Goal: Task Accomplishment & Management: Complete application form

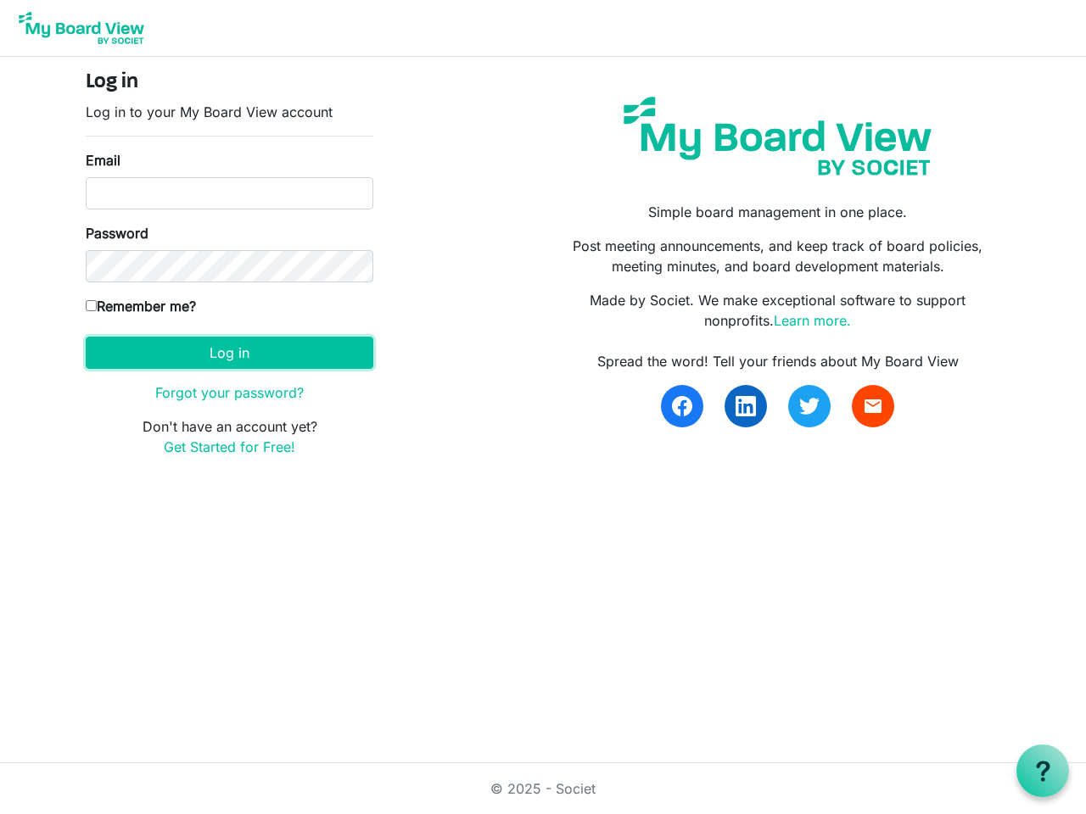
click at [229, 353] on button "Log in" at bounding box center [229, 353] width 287 height 32
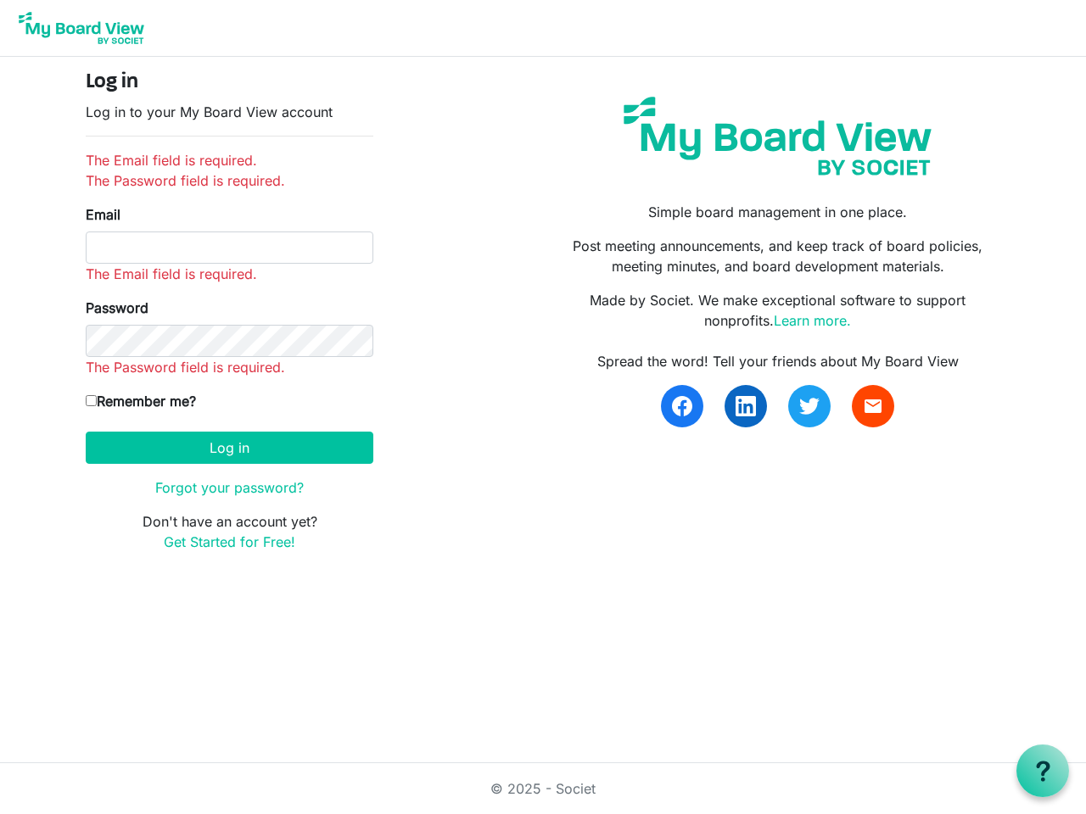
click at [1042, 771] on use at bounding box center [1042, 771] width 14 height 20
